Goal: Task Accomplishment & Management: Manage account settings

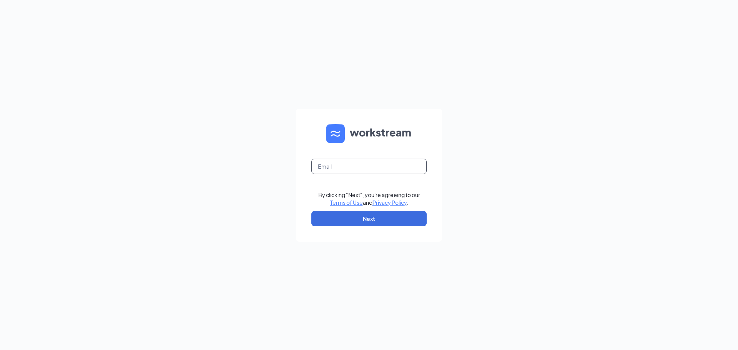
click at [327, 167] on input "text" at bounding box center [368, 166] width 115 height 15
type input "inna.harris@choptsalad.com"
click at [358, 214] on button "Next" at bounding box center [368, 218] width 115 height 15
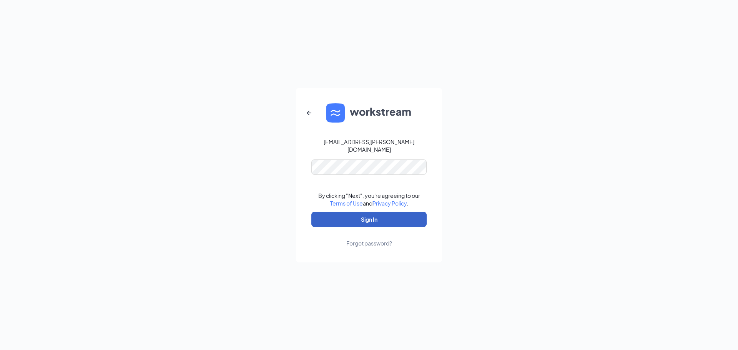
click at [362, 217] on button "Sign In" at bounding box center [368, 219] width 115 height 15
